Goal: Register for event/course

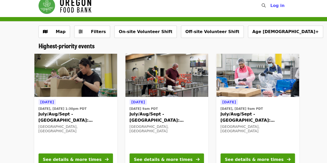
scroll to position [6, 0]
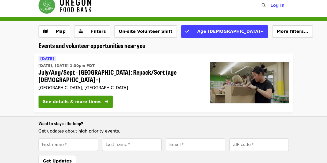
scroll to position [6, 0]
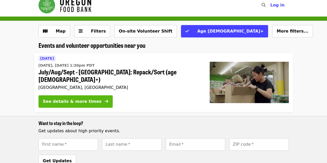
click at [60, 98] on div "See details & more times" at bounding box center [72, 101] width 59 height 6
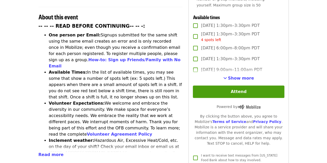
scroll to position [198, 0]
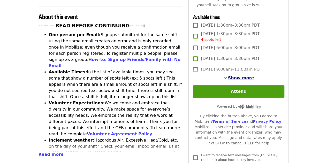
click at [240, 75] on span "Show more" at bounding box center [241, 77] width 26 height 5
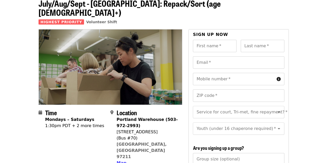
scroll to position [0, 0]
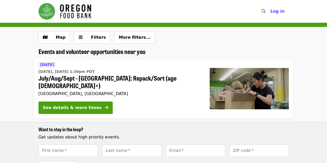
scroll to position [6, 0]
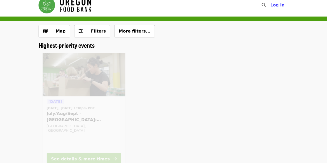
scroll to position [6, 0]
